Goal: Information Seeking & Learning: Learn about a topic

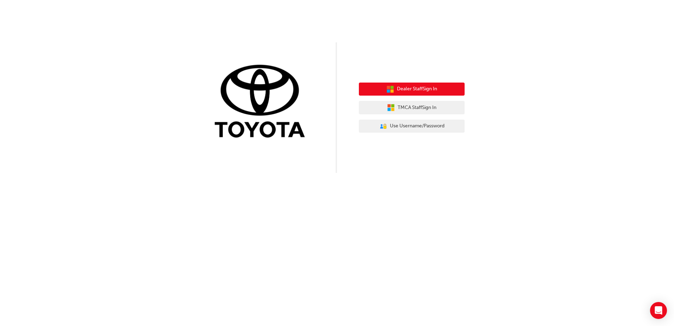
click at [424, 90] on span "Dealer Staff Sign In" at bounding box center [417, 89] width 40 height 8
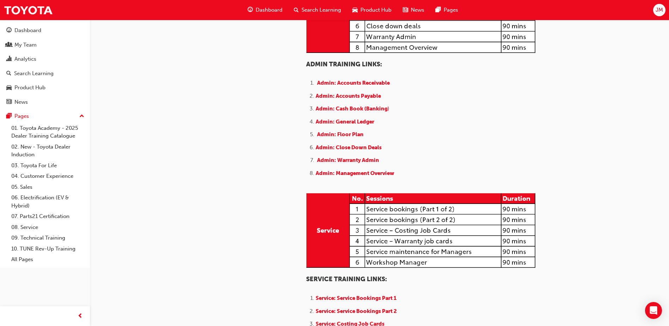
scroll to position [282, 0]
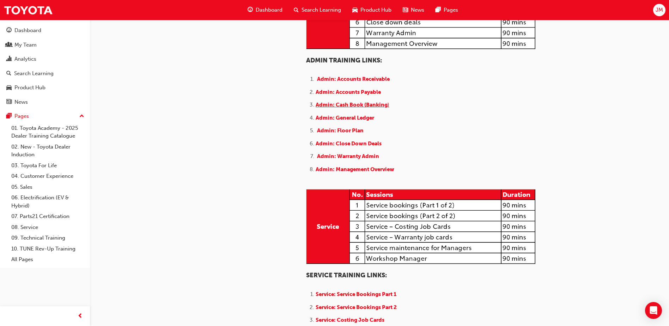
click at [359, 108] on span "Admin: Cash Book (Banking" at bounding box center [352, 105] width 72 height 6
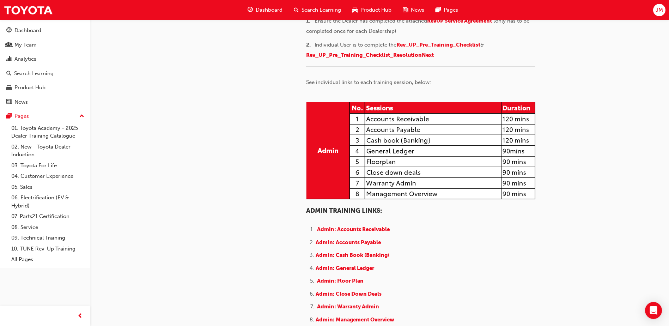
scroll to position [247, 0]
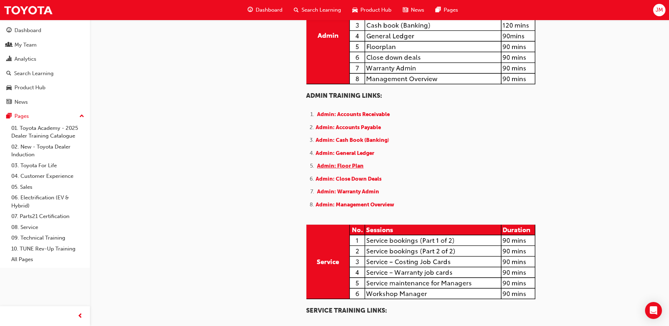
click at [349, 169] on span "Admin: Floor Plan" at bounding box center [340, 166] width 47 height 6
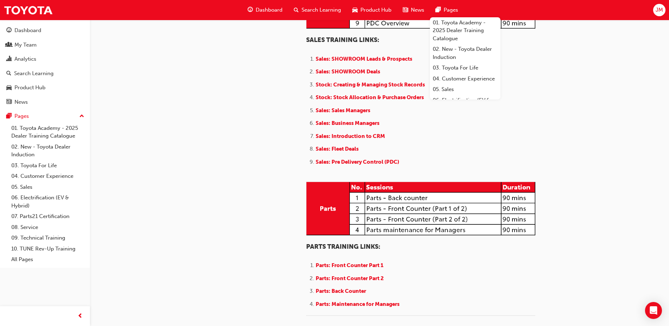
scroll to position [741, 0]
